Goal: Information Seeking & Learning: Learn about a topic

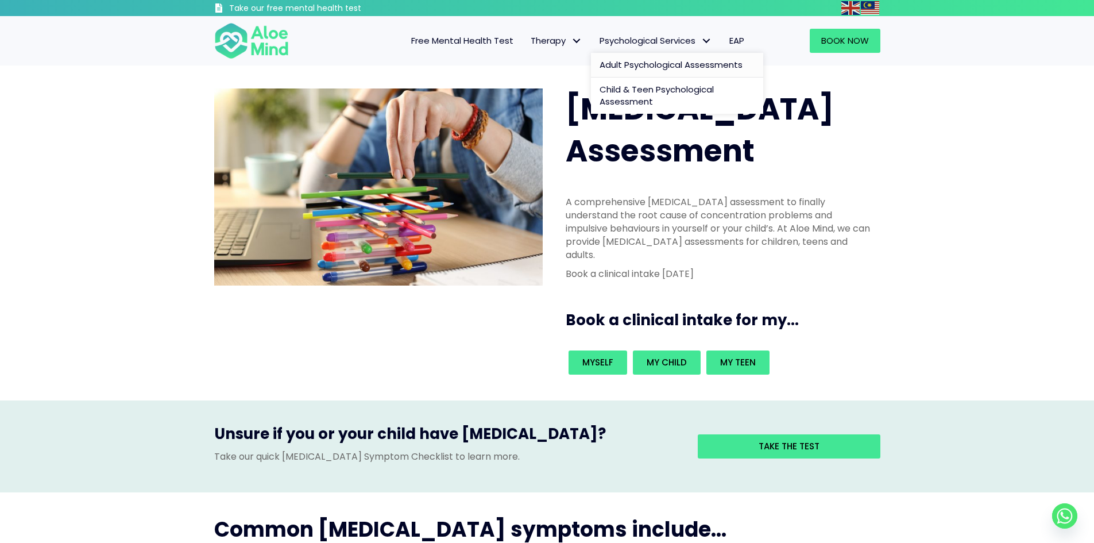
click at [627, 64] on span "Adult Psychological Assessments" at bounding box center [670, 65] width 143 height 12
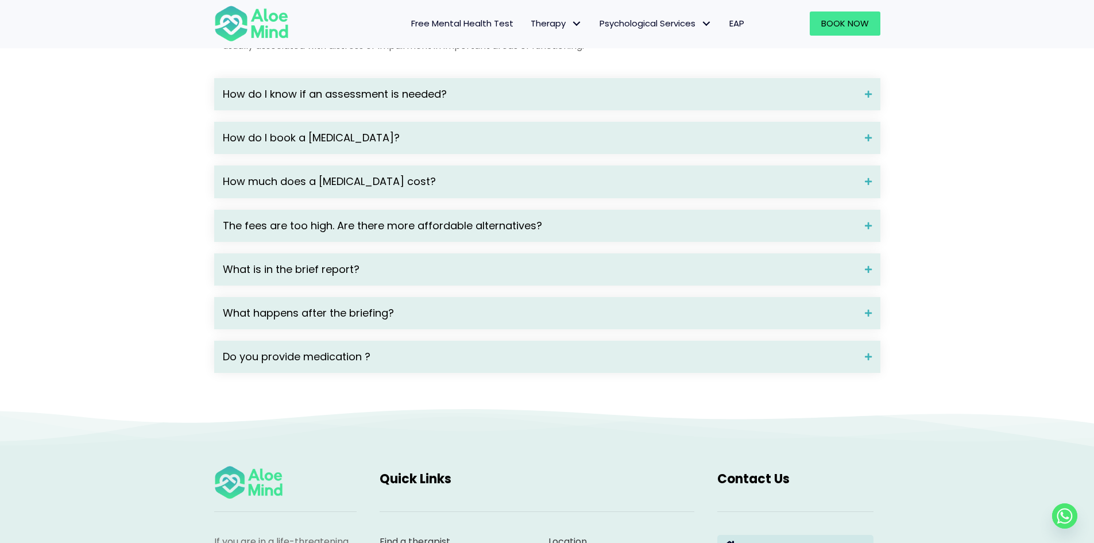
scroll to position [1543, 0]
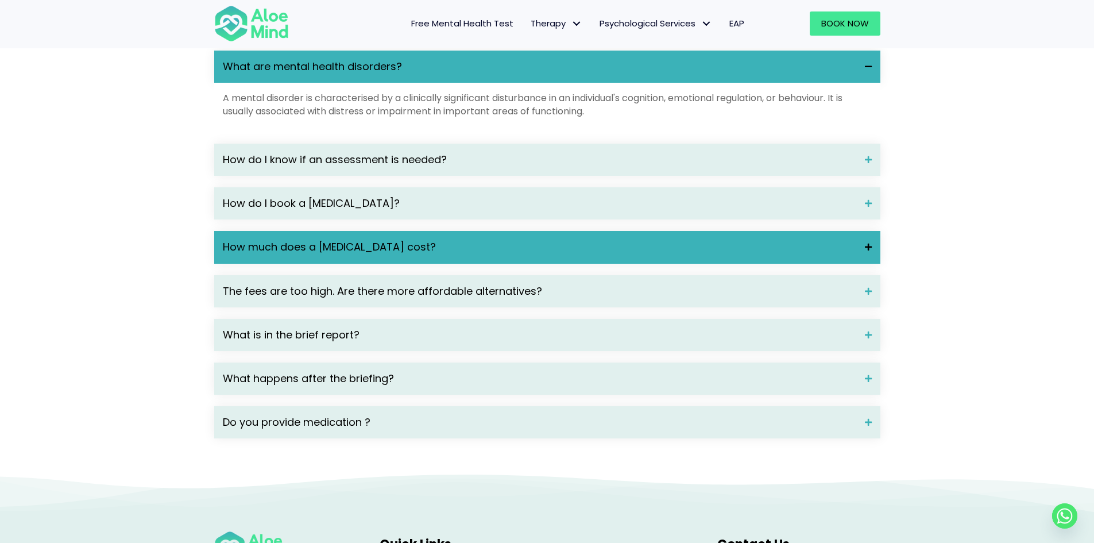
click at [638, 254] on span "How much does a psychological assessment cost?" at bounding box center [539, 246] width 633 height 15
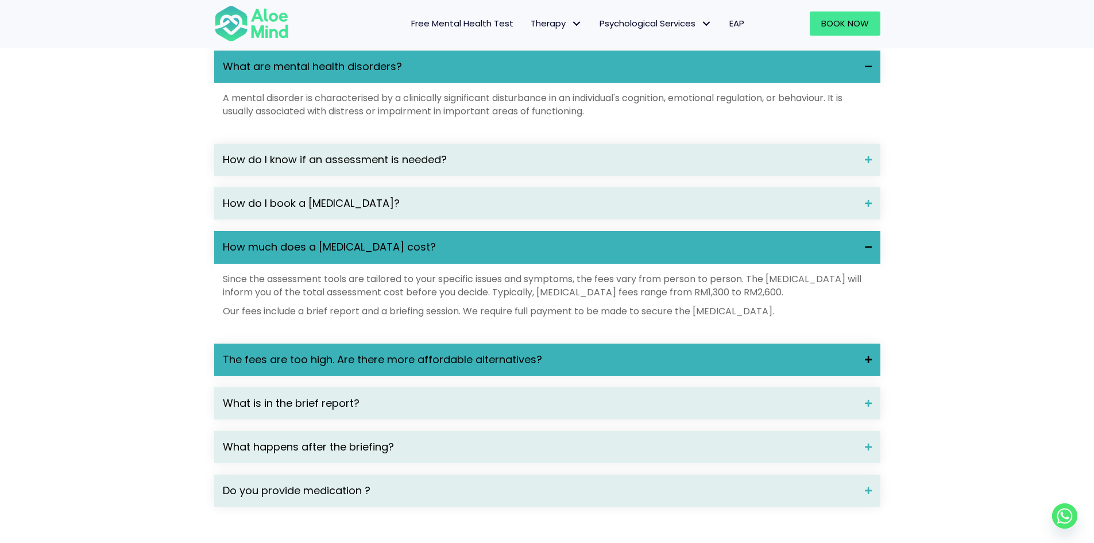
click at [500, 367] on span "The fees are too high. Are there more affordable alternatives?" at bounding box center [539, 359] width 633 height 15
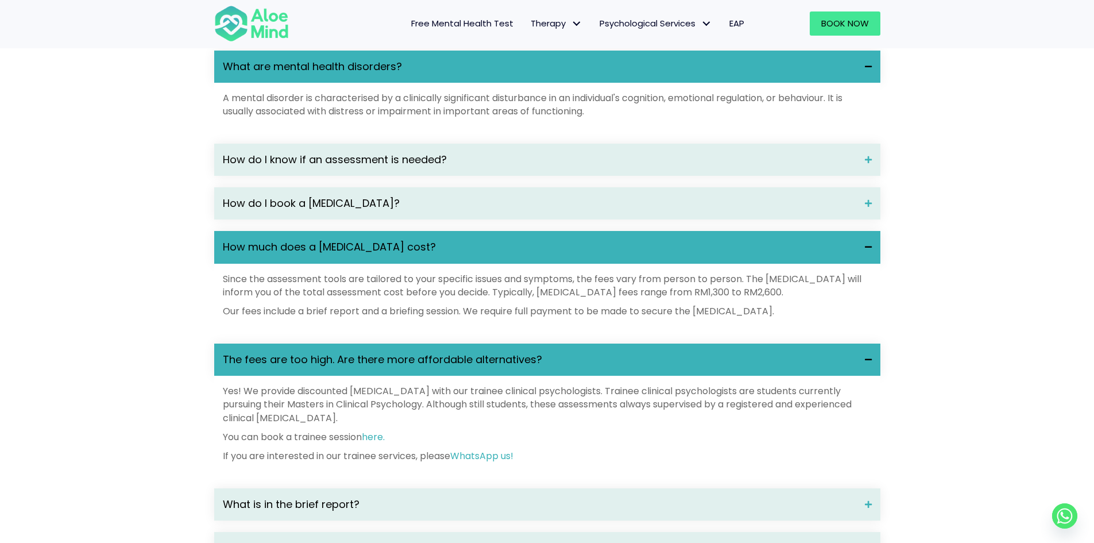
click at [461, 367] on span "The fees are too high. Are there more affordable alternatives?" at bounding box center [539, 359] width 633 height 15
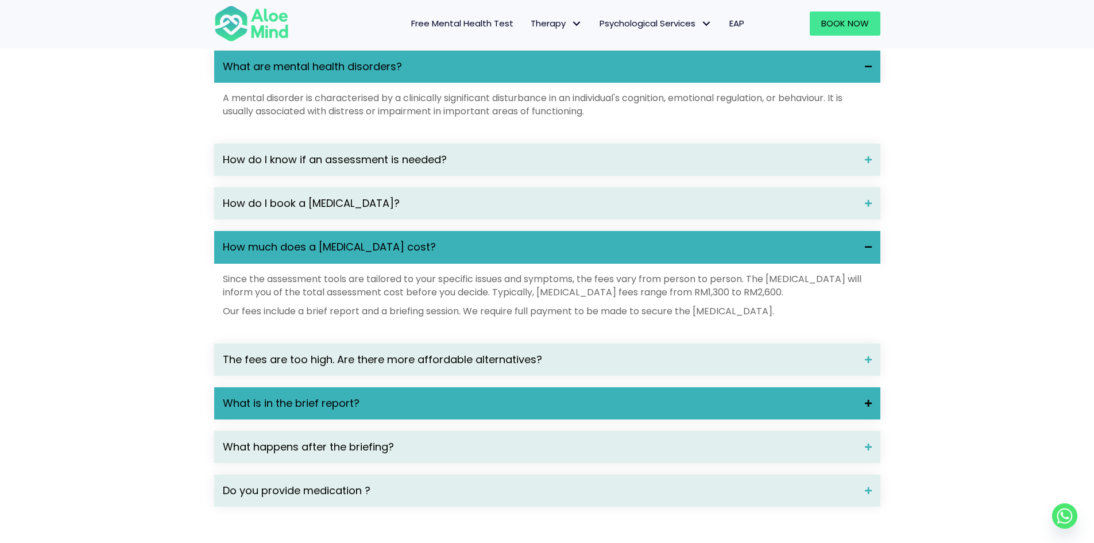
click at [388, 410] on span "What is in the brief report?" at bounding box center [539, 403] width 633 height 15
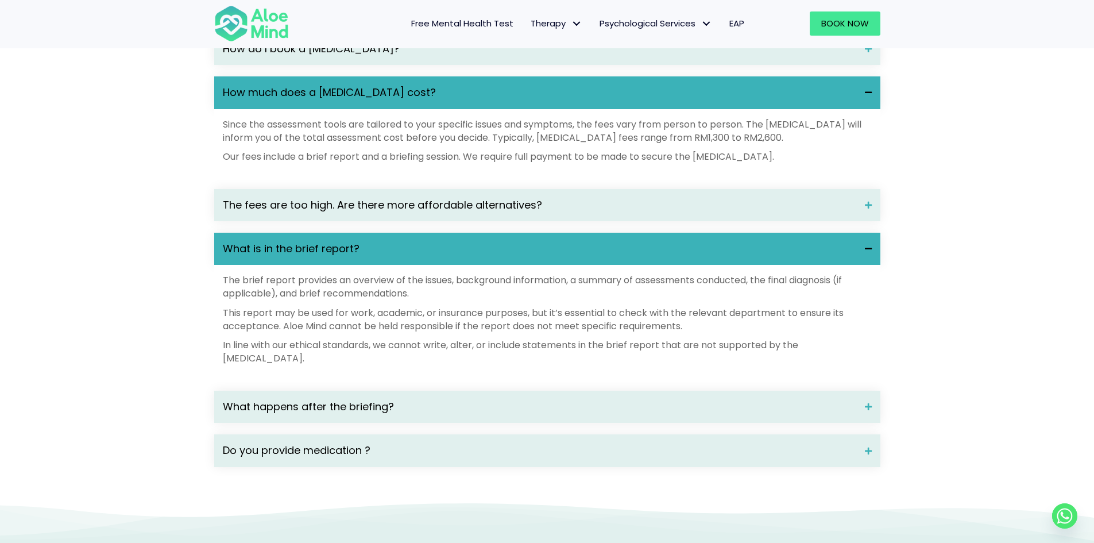
scroll to position [1715, 0]
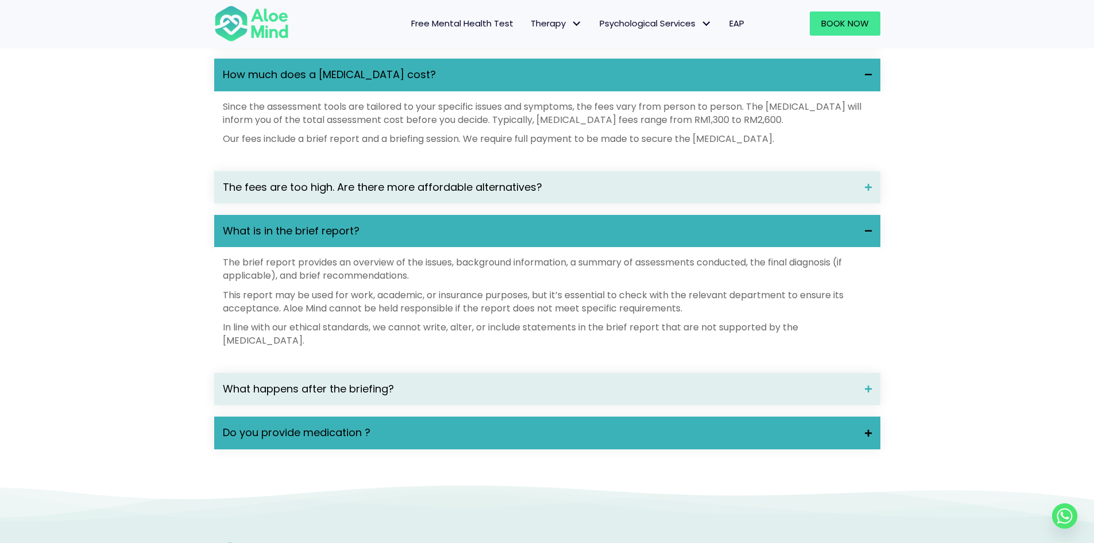
click at [389, 440] on span "Do you provide medication ?" at bounding box center [539, 432] width 633 height 15
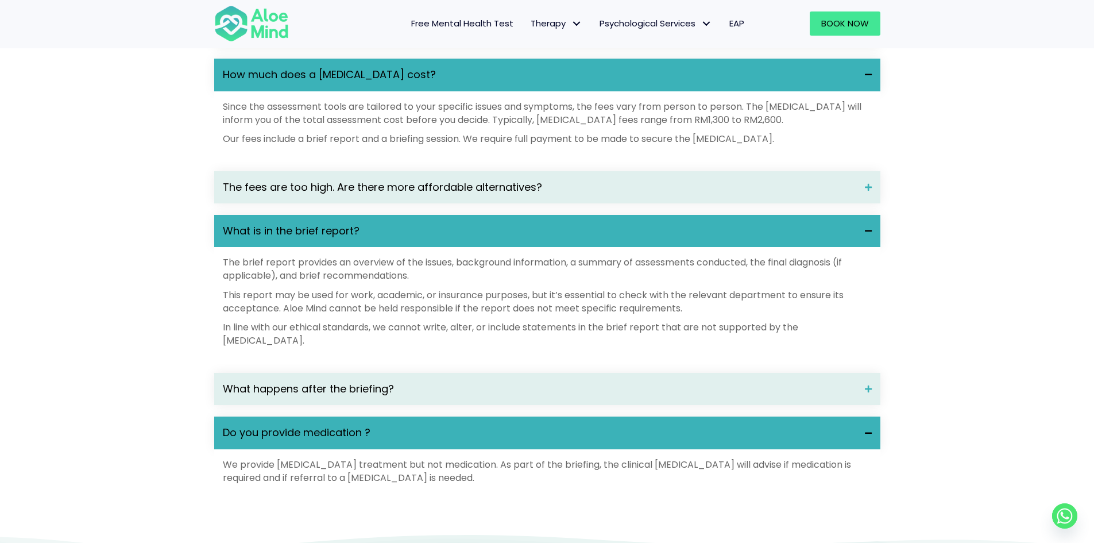
click at [439, 440] on span "Do you provide medication ?" at bounding box center [539, 432] width 633 height 15
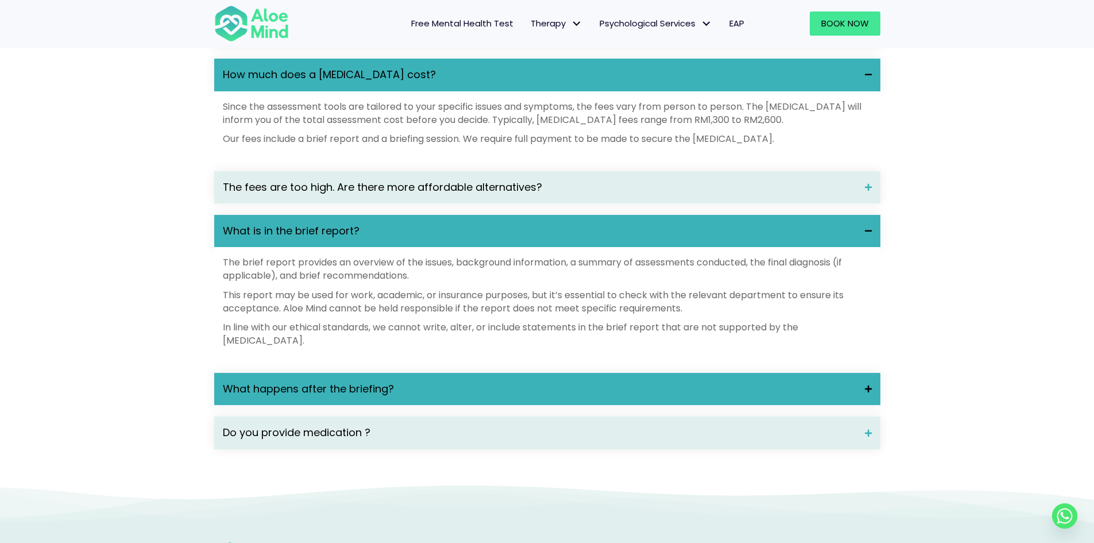
click at [421, 396] on span "What happens after the briefing?" at bounding box center [539, 388] width 633 height 15
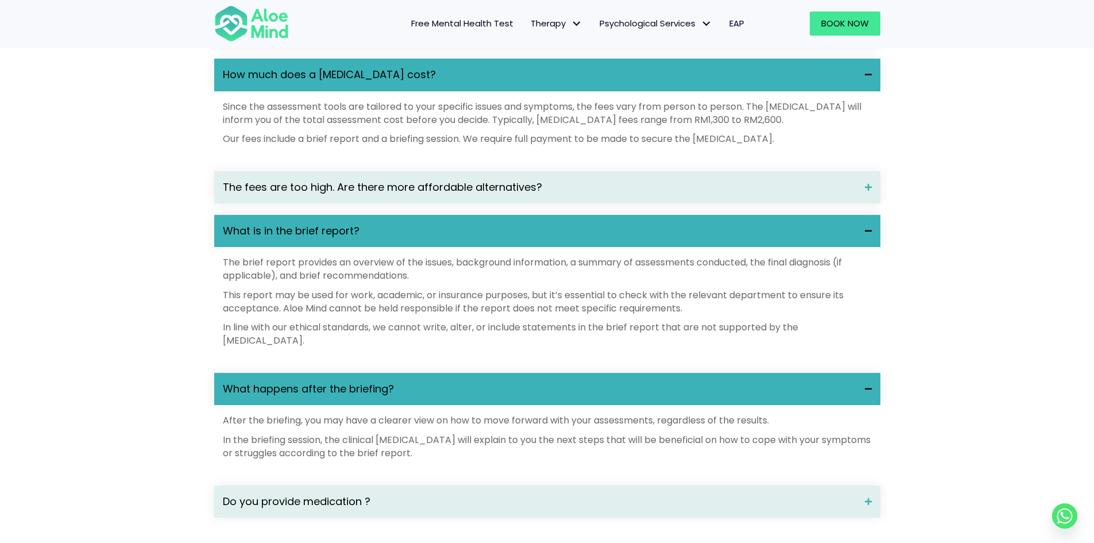
click at [421, 396] on span "What happens after the briefing?" at bounding box center [539, 388] width 633 height 15
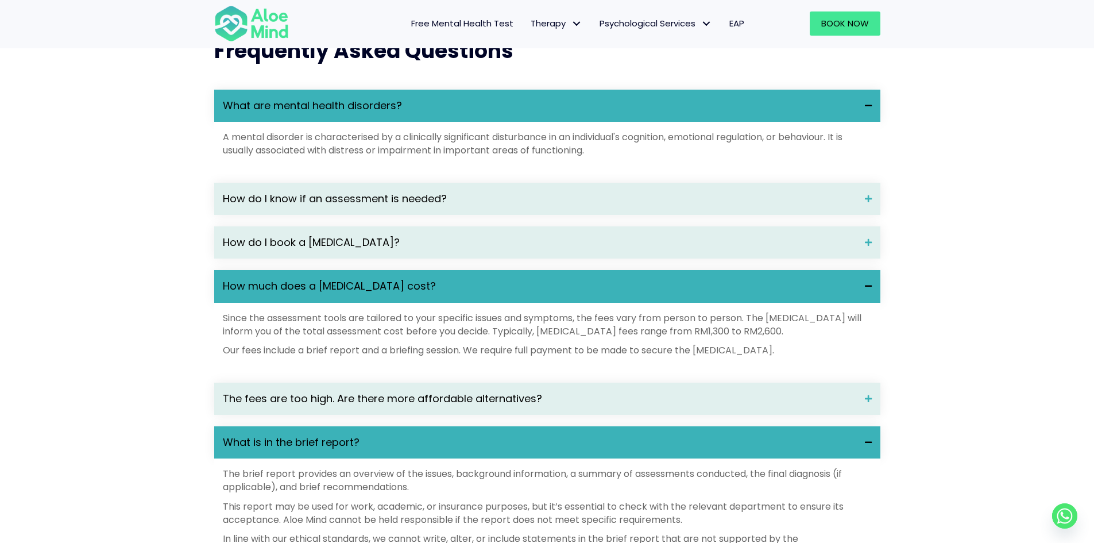
scroll to position [1485, 0]
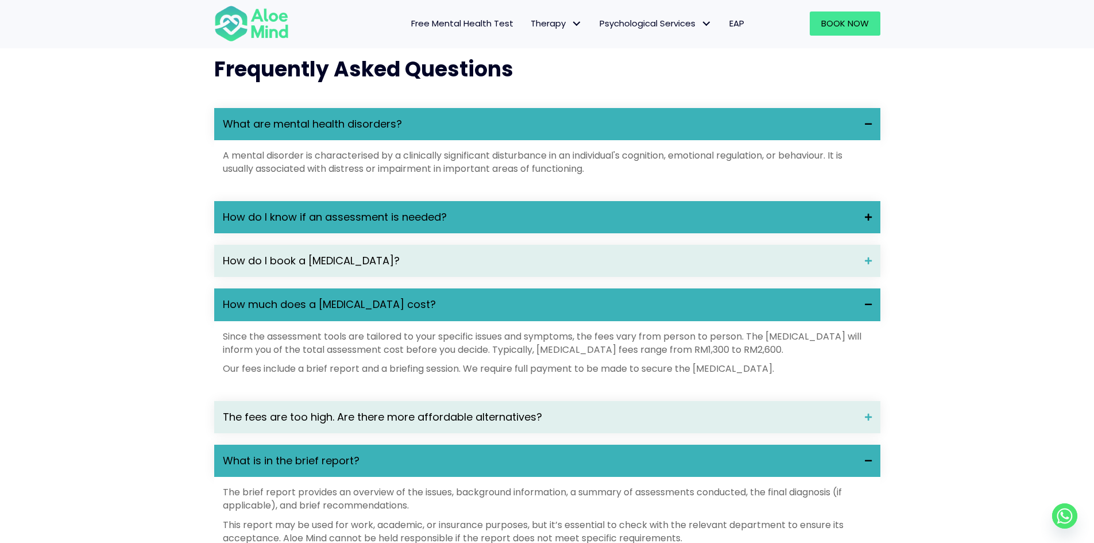
click at [462, 233] on div "How do I know if an assessment is needed?" at bounding box center [547, 217] width 666 height 32
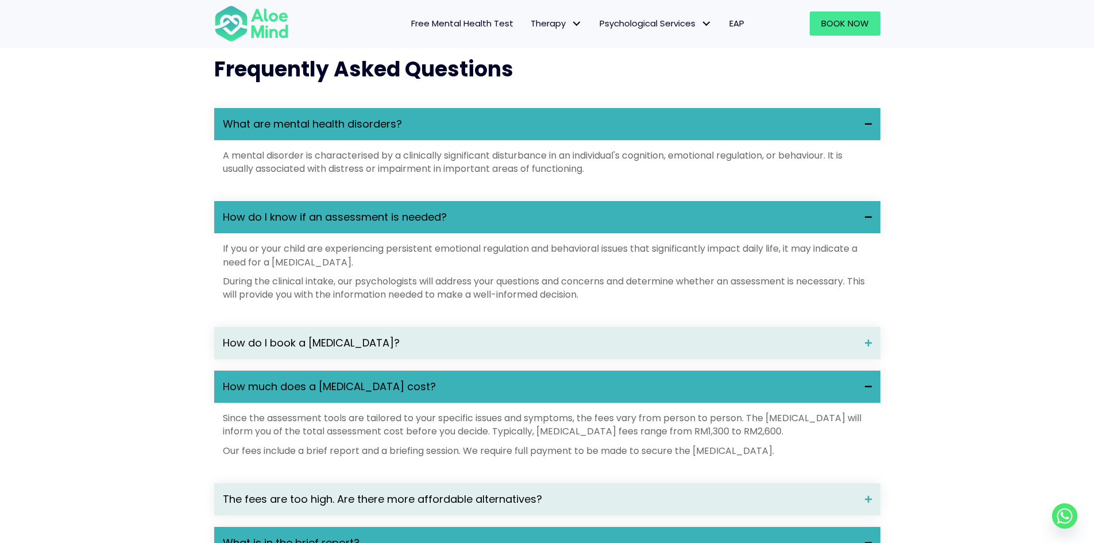
click at [536, 224] on span "How do I know if an assessment is needed?" at bounding box center [539, 217] width 633 height 15
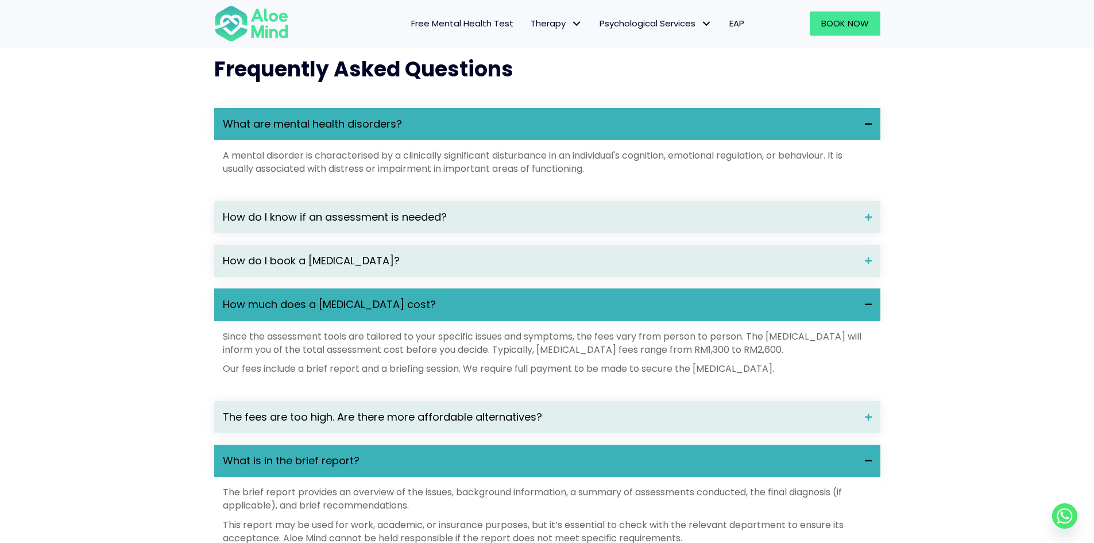
click at [513, 312] on span "How much does a psychological assessment cost?" at bounding box center [539, 304] width 633 height 15
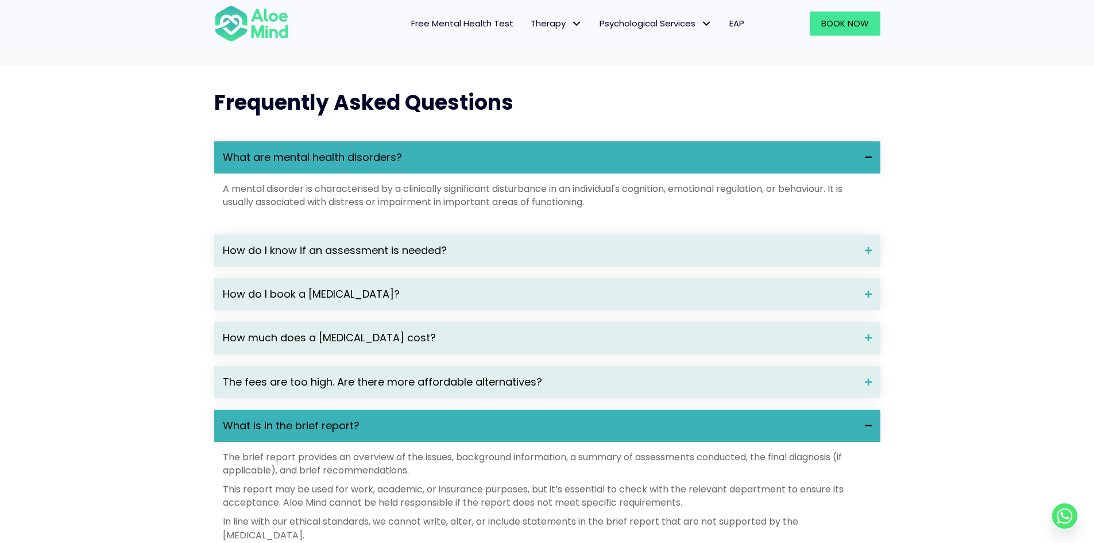
scroll to position [1600, 0]
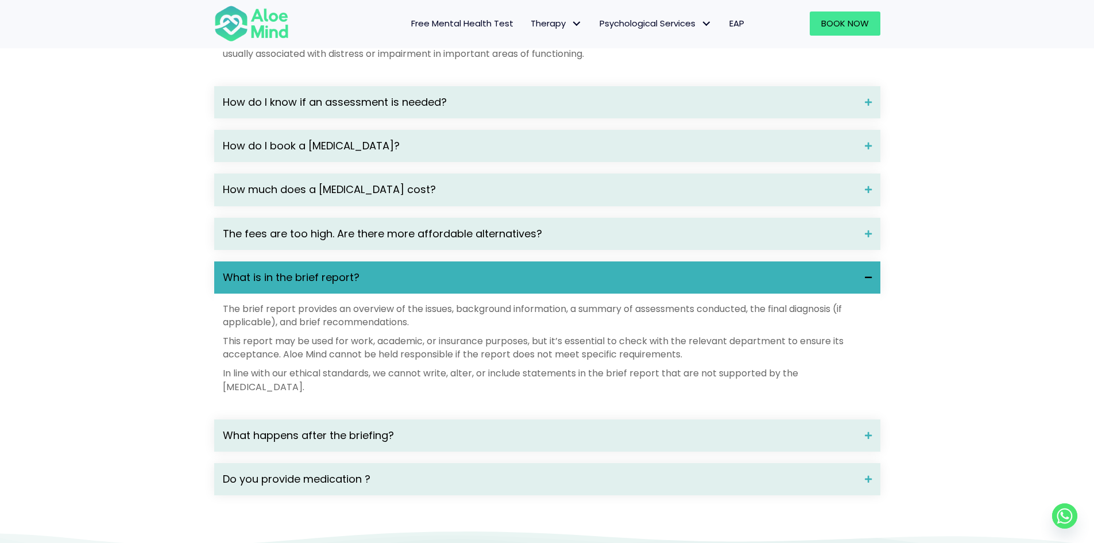
click at [521, 285] on span "What is in the brief report?" at bounding box center [539, 277] width 633 height 15
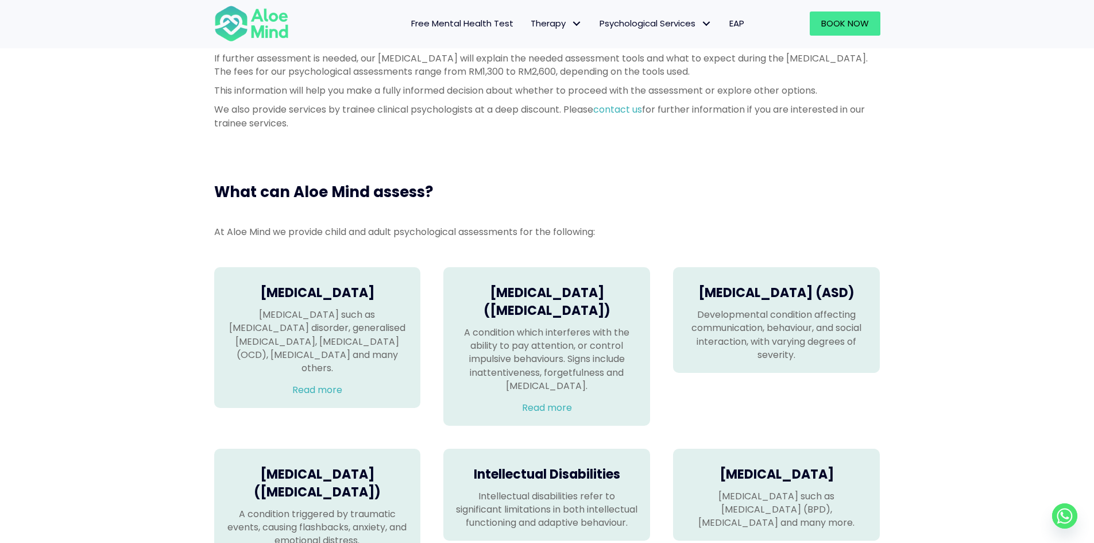
scroll to position [567, 0]
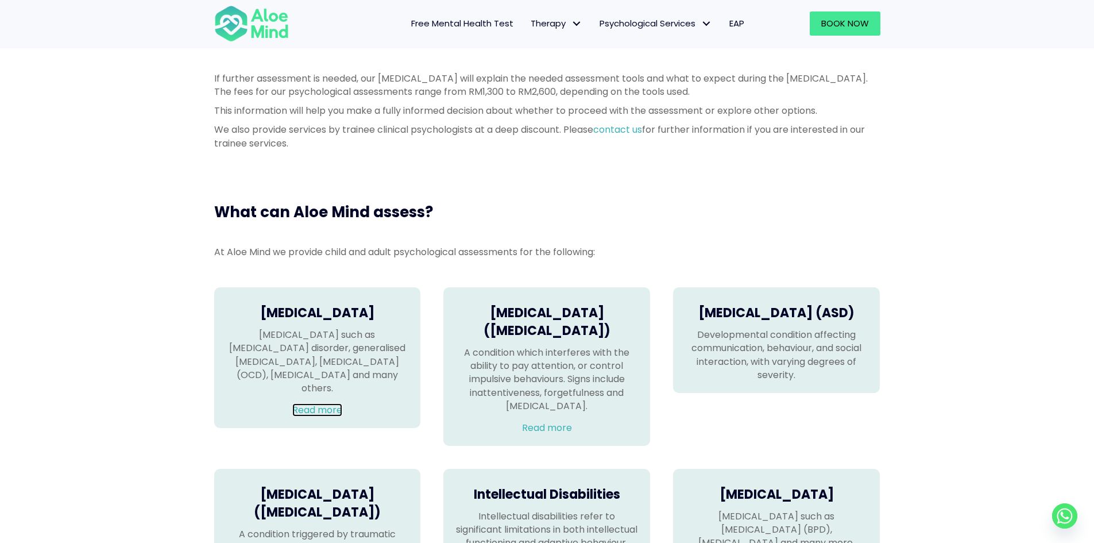
click at [309, 403] on link "Read more" at bounding box center [317, 409] width 50 height 13
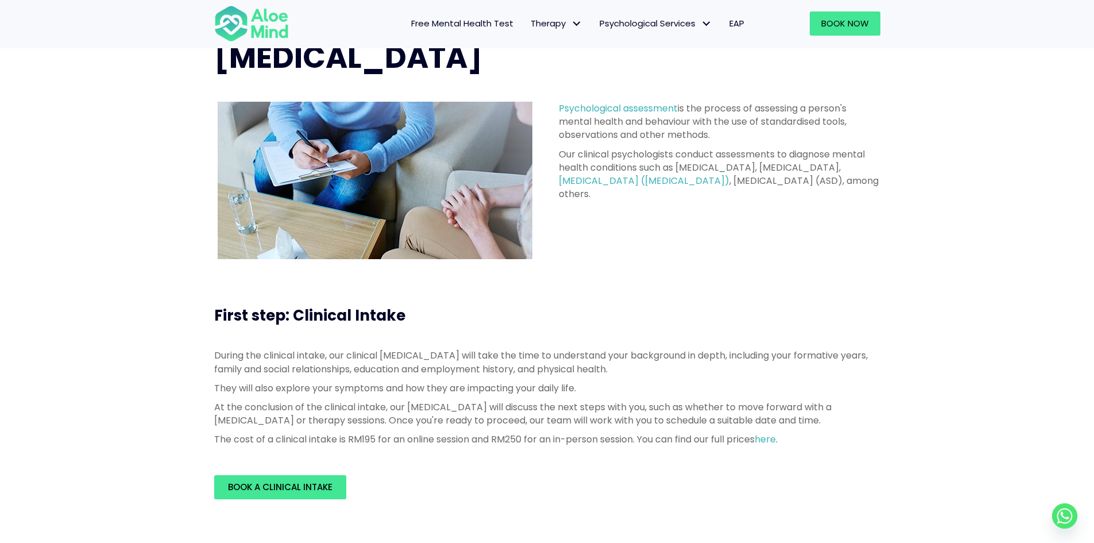
scroll to position [0, 0]
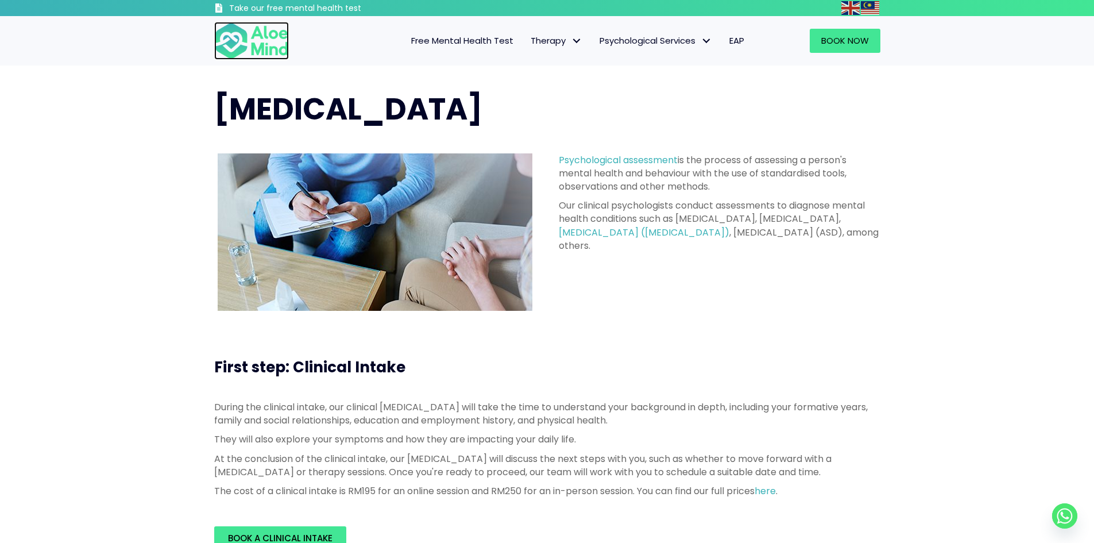
click at [278, 45] on img at bounding box center [251, 41] width 75 height 38
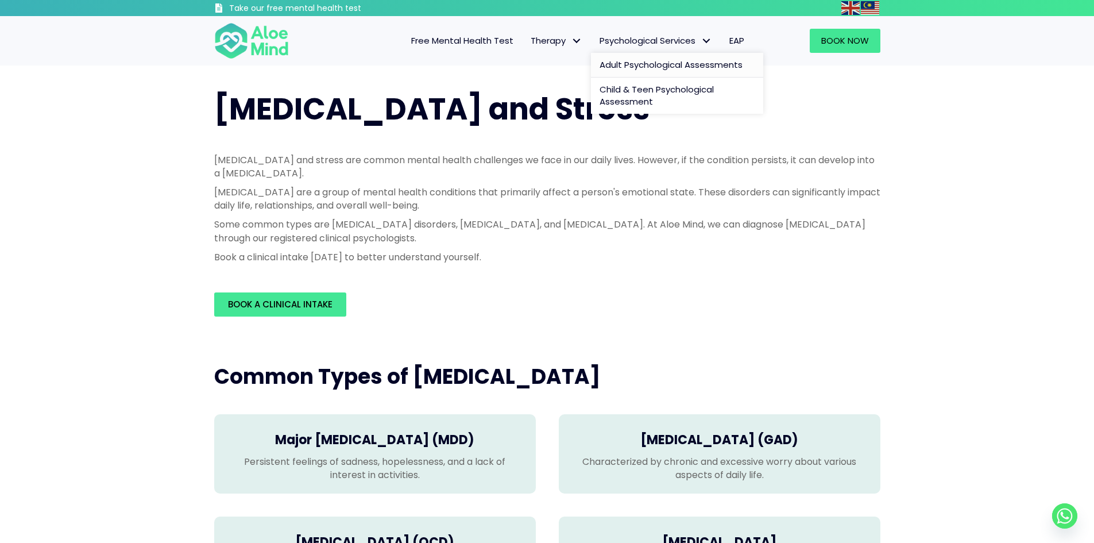
click at [665, 67] on span "Adult Psychological Assessments" at bounding box center [670, 65] width 143 height 12
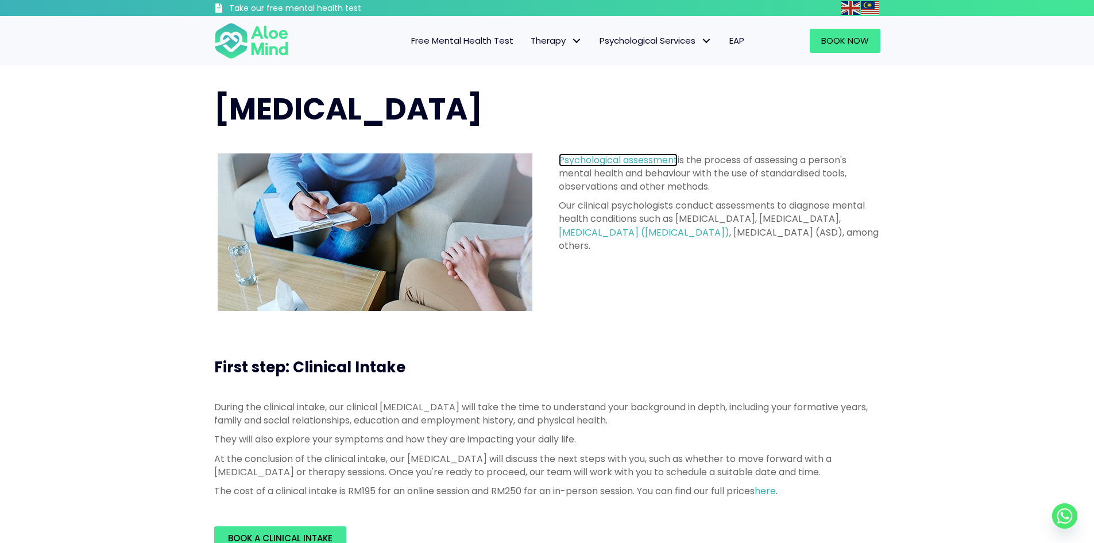
click at [635, 160] on link "Psychological assessment" at bounding box center [618, 159] width 119 height 13
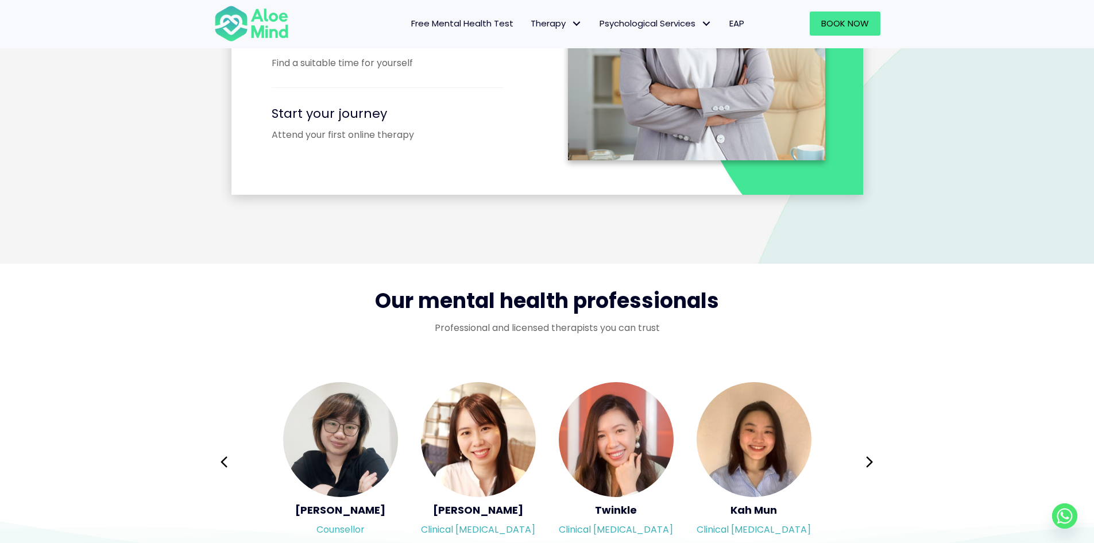
scroll to position [1665, 0]
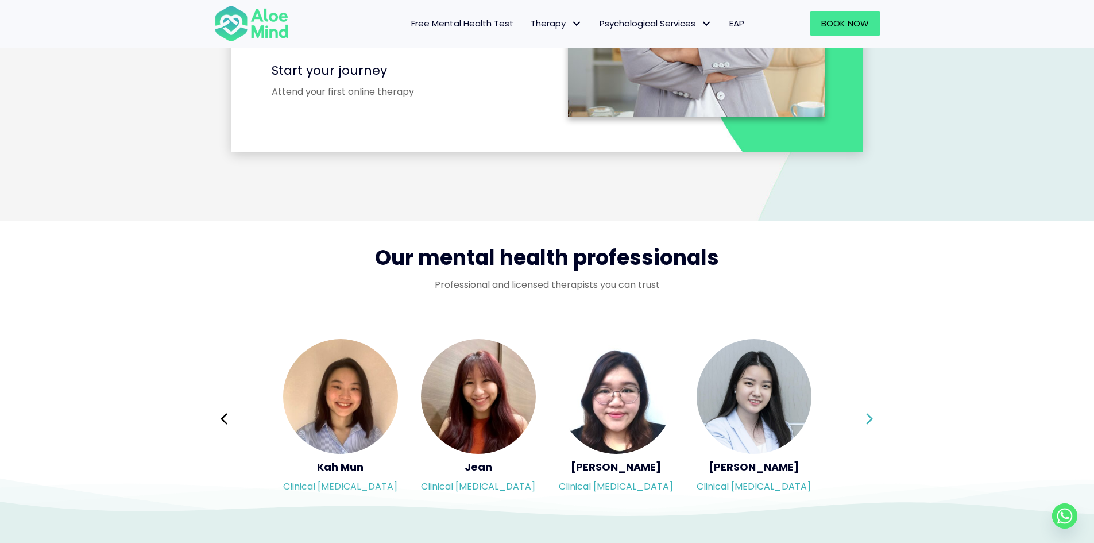
click at [866, 414] on icon at bounding box center [869, 419] width 8 height 22
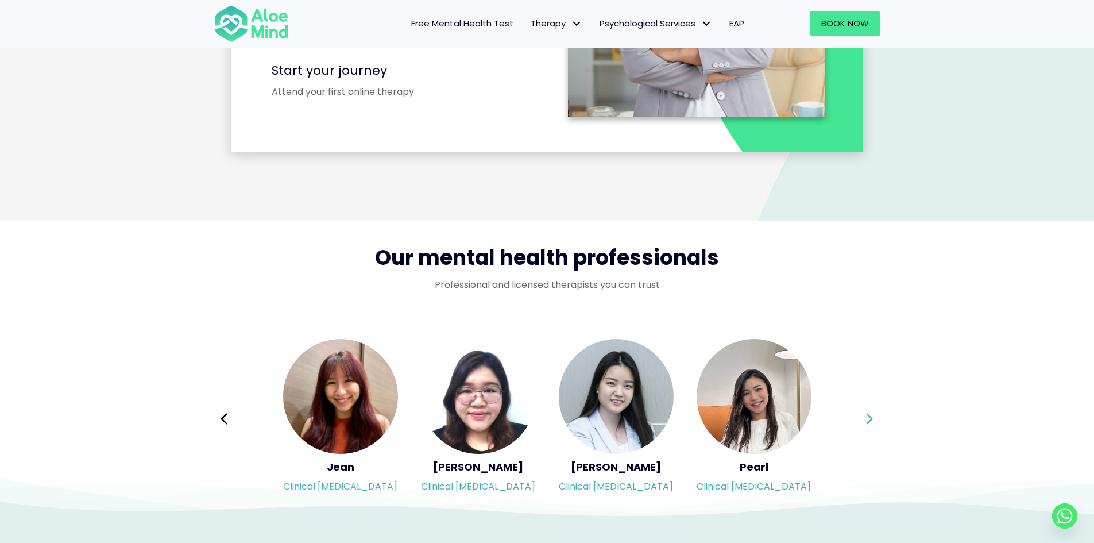
click at [866, 414] on icon at bounding box center [869, 419] width 8 height 22
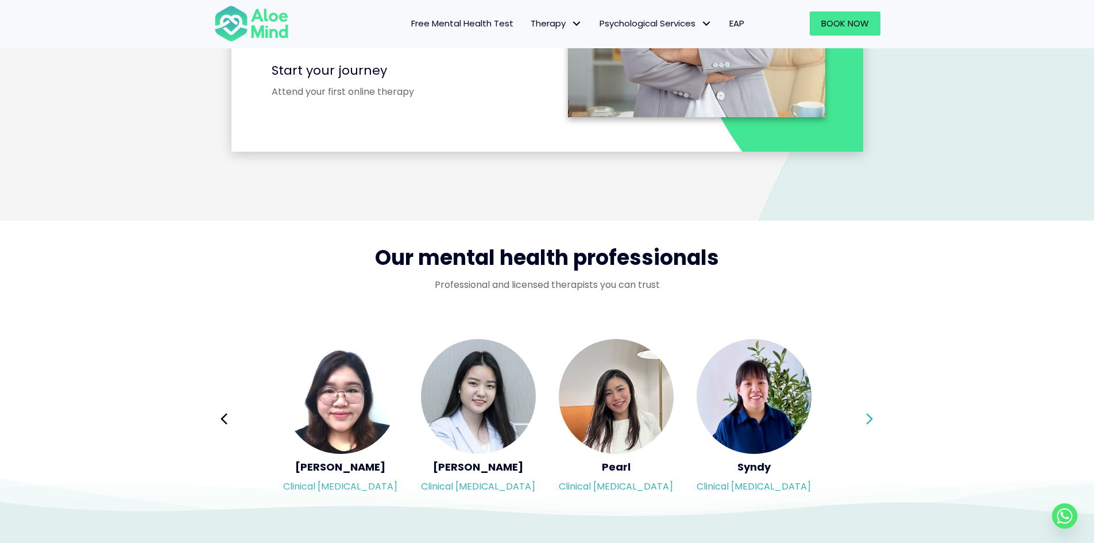
click at [866, 414] on icon at bounding box center [869, 419] width 8 height 22
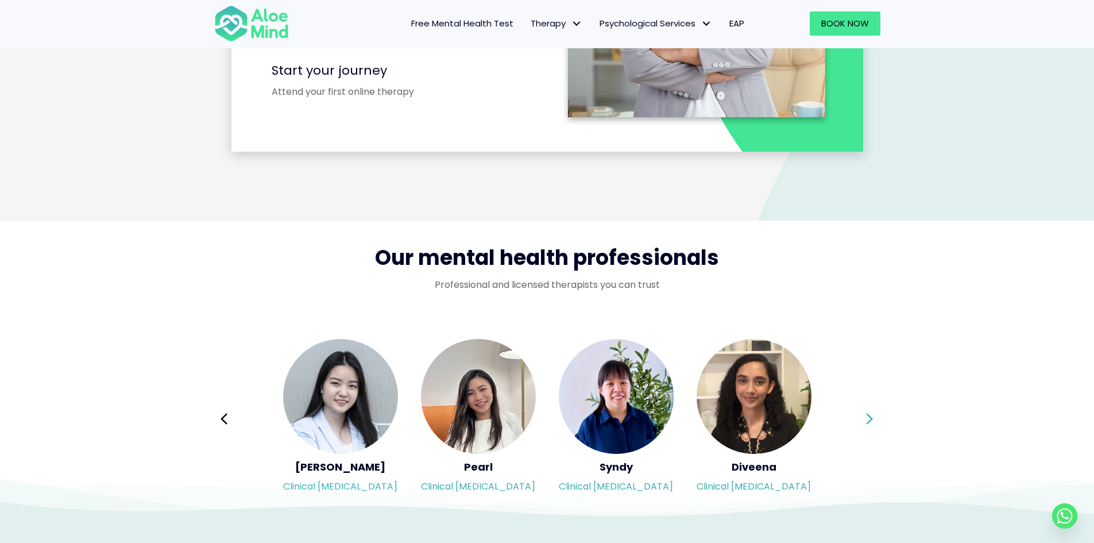
click at [866, 414] on icon at bounding box center [869, 419] width 8 height 22
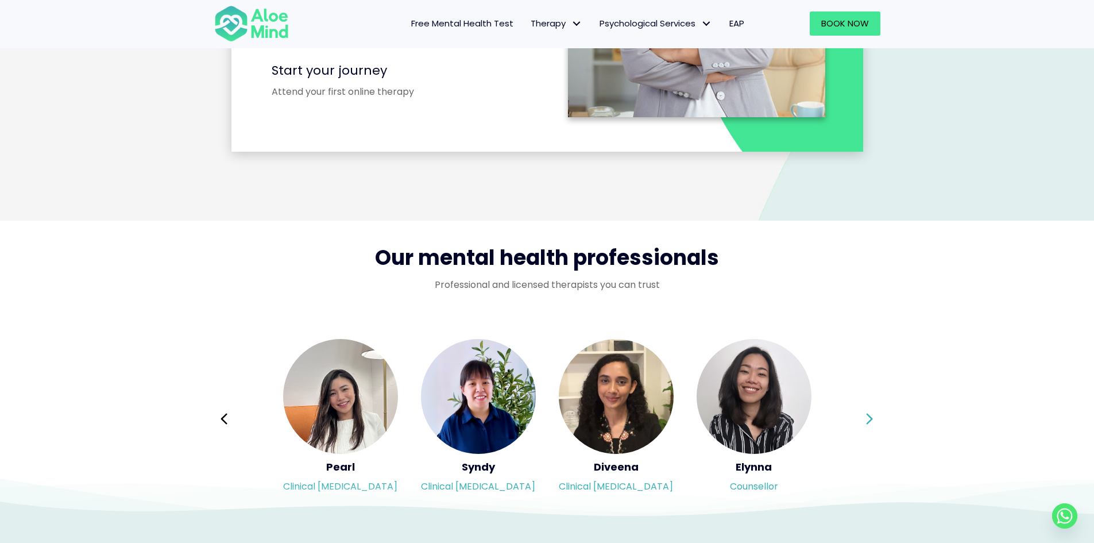
click at [866, 414] on icon at bounding box center [869, 419] width 8 height 22
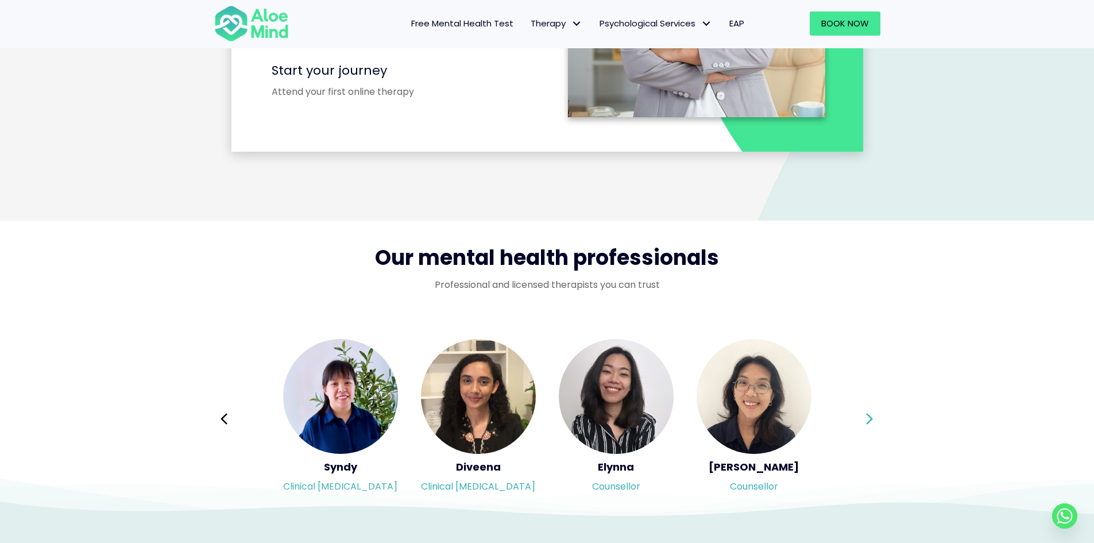
click at [866, 414] on div "Syndy Clinical [MEDICAL_DATA] Diveena Clinical [MEDICAL_DATA] Elynna Counsellor…" at bounding box center [547, 419] width 666 height 162
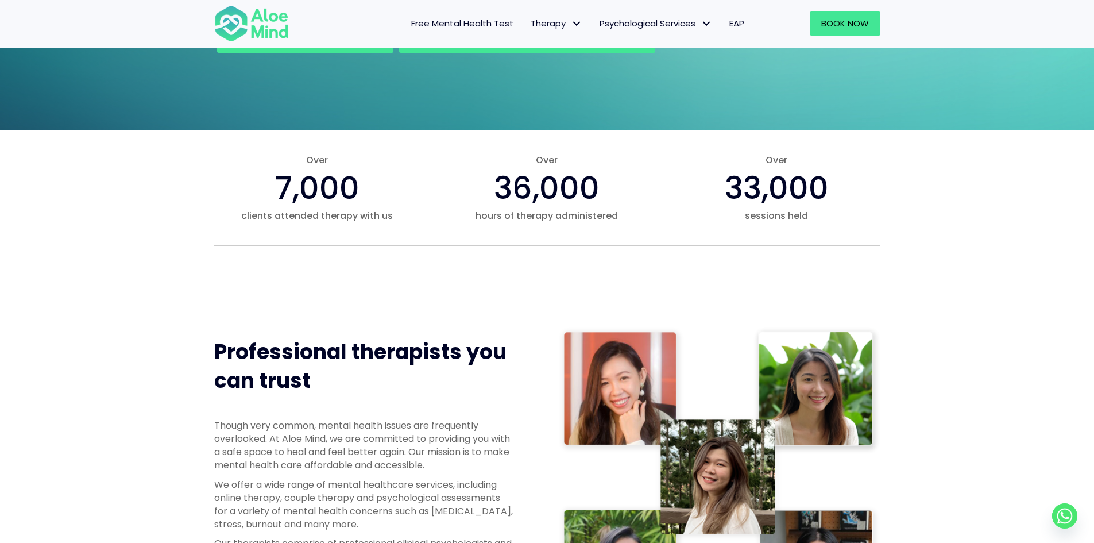
scroll to position [0, 0]
